Goal: Check status: Check status

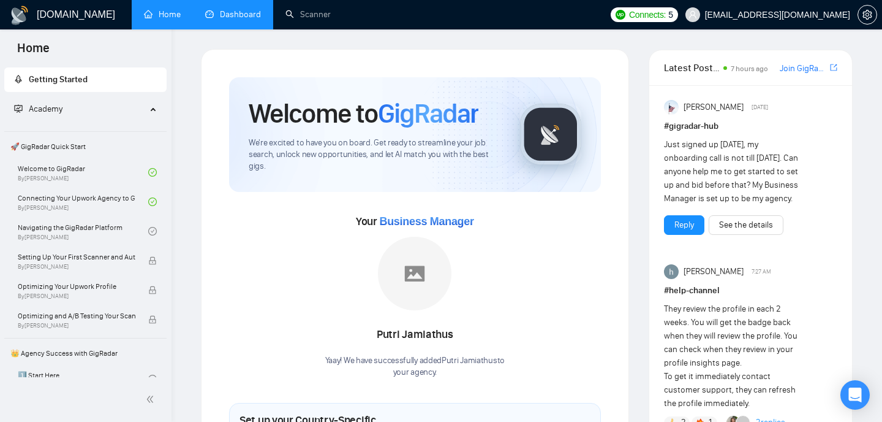
click at [242, 17] on link "Dashboard" at bounding box center [233, 14] width 56 height 10
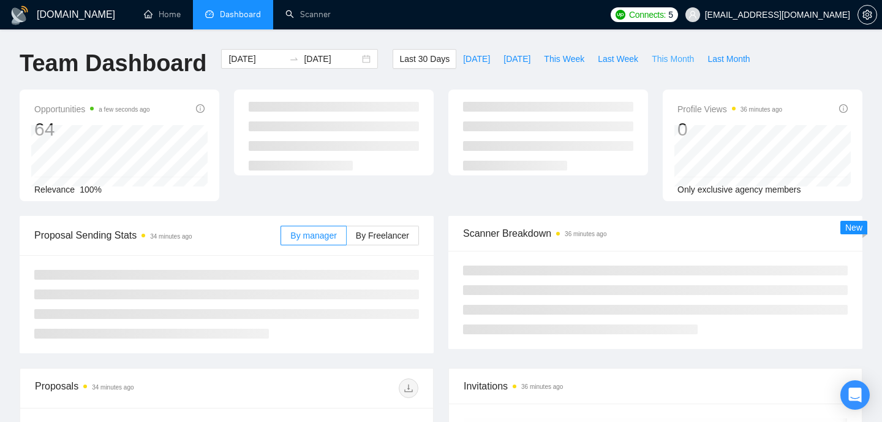
click at [679, 56] on span "This Month" at bounding box center [673, 58] width 42 height 13
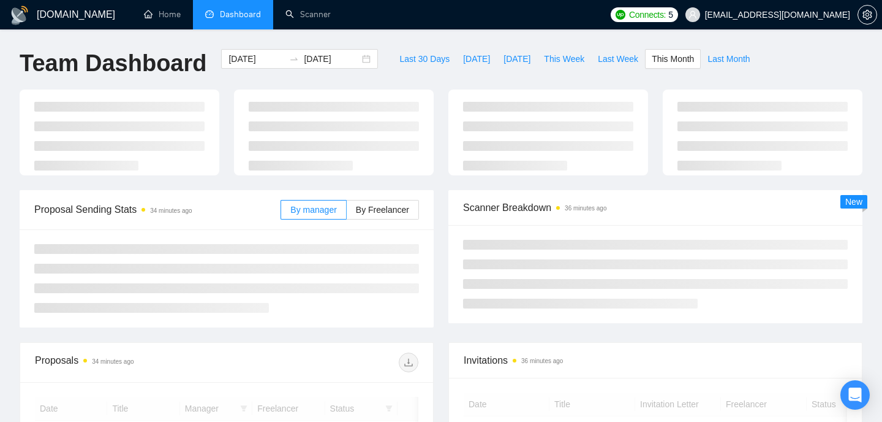
type input "[DATE]"
